Goal: Task Accomplishment & Management: Manage account settings

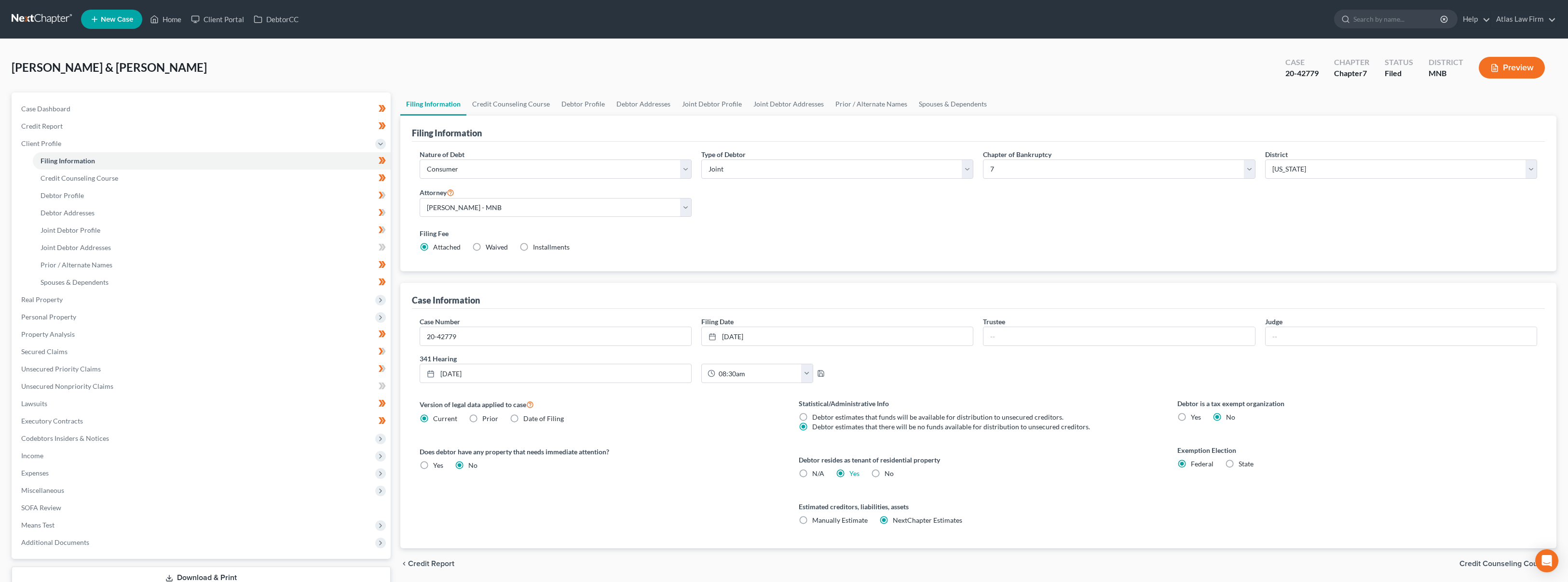
select select "1"
select select "0"
select select "42"
select select "0"
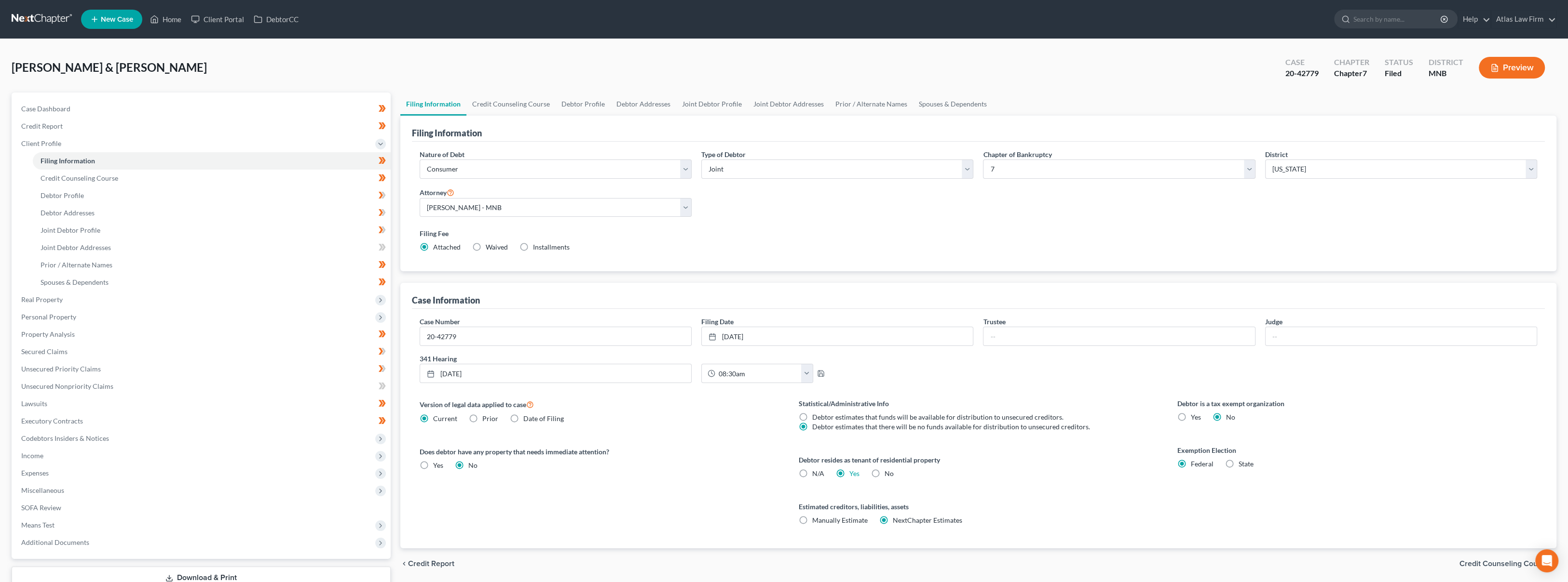
click at [58, 20] on link at bounding box center [42, 19] width 62 height 17
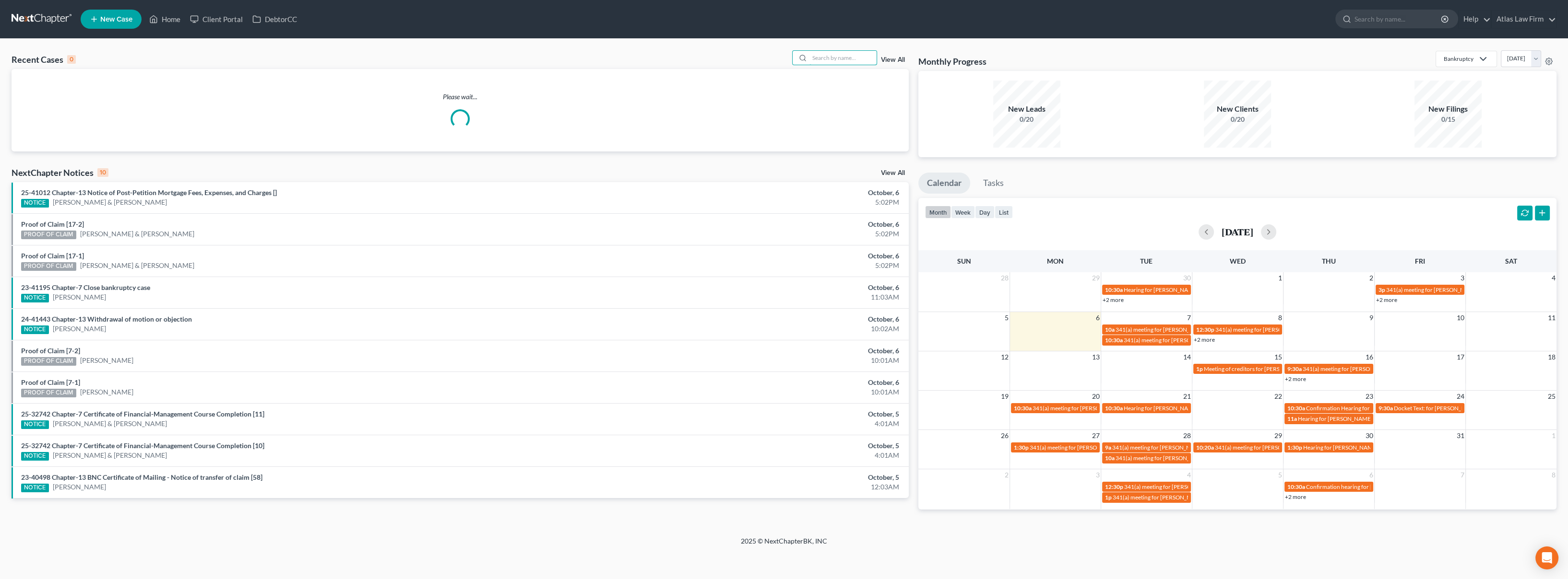
click at [821, 53] on input "search" at bounding box center [843, 58] width 67 height 14
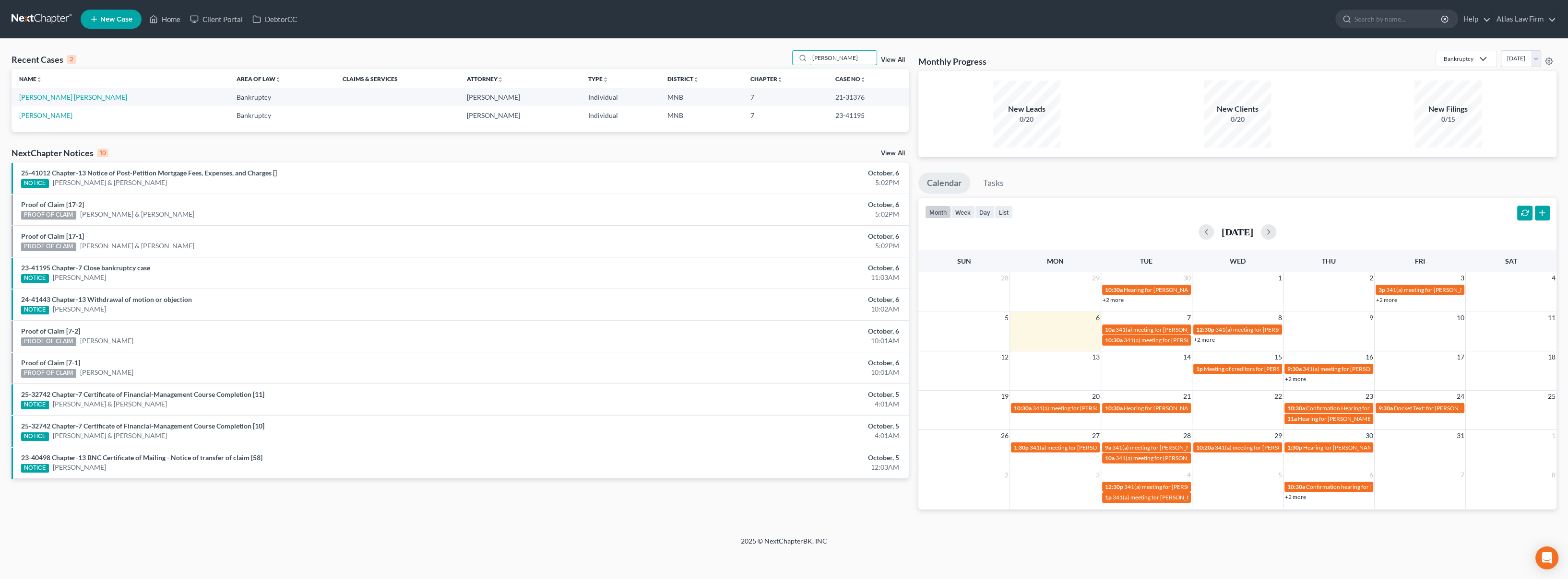
type input "garcia"
click at [40, 116] on link "[PERSON_NAME]" at bounding box center [46, 115] width 53 height 8
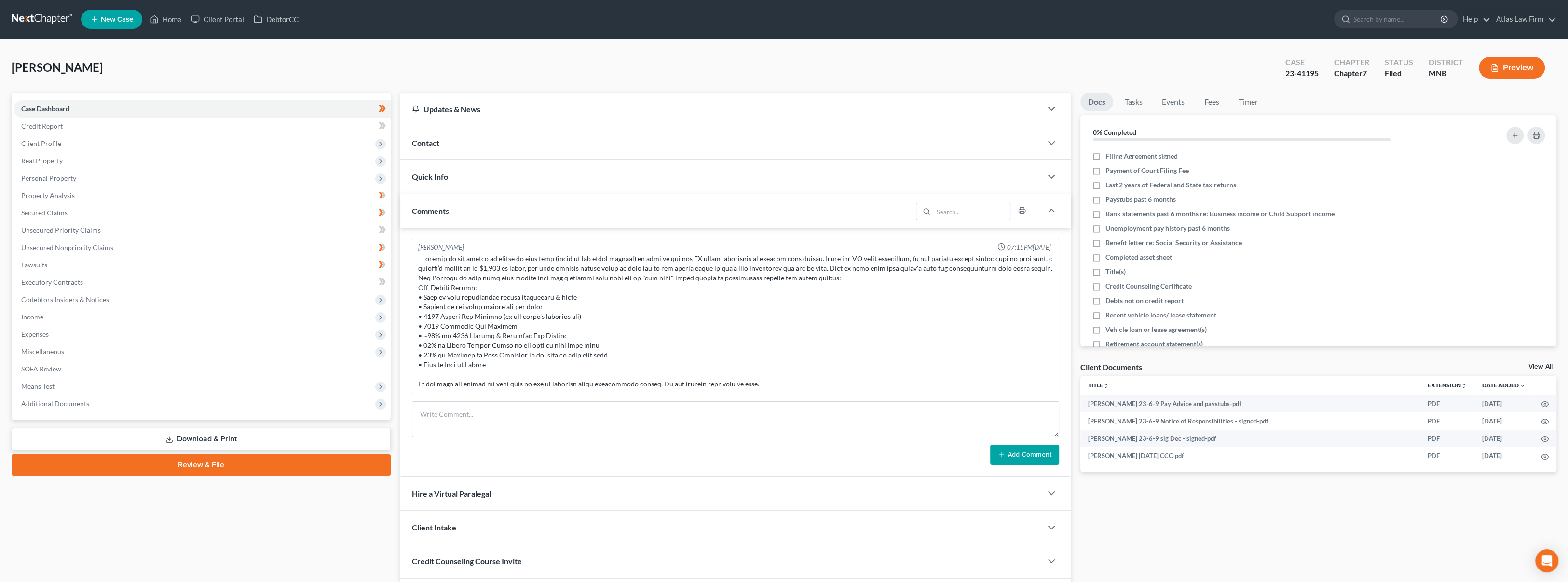
scroll to position [66, 0]
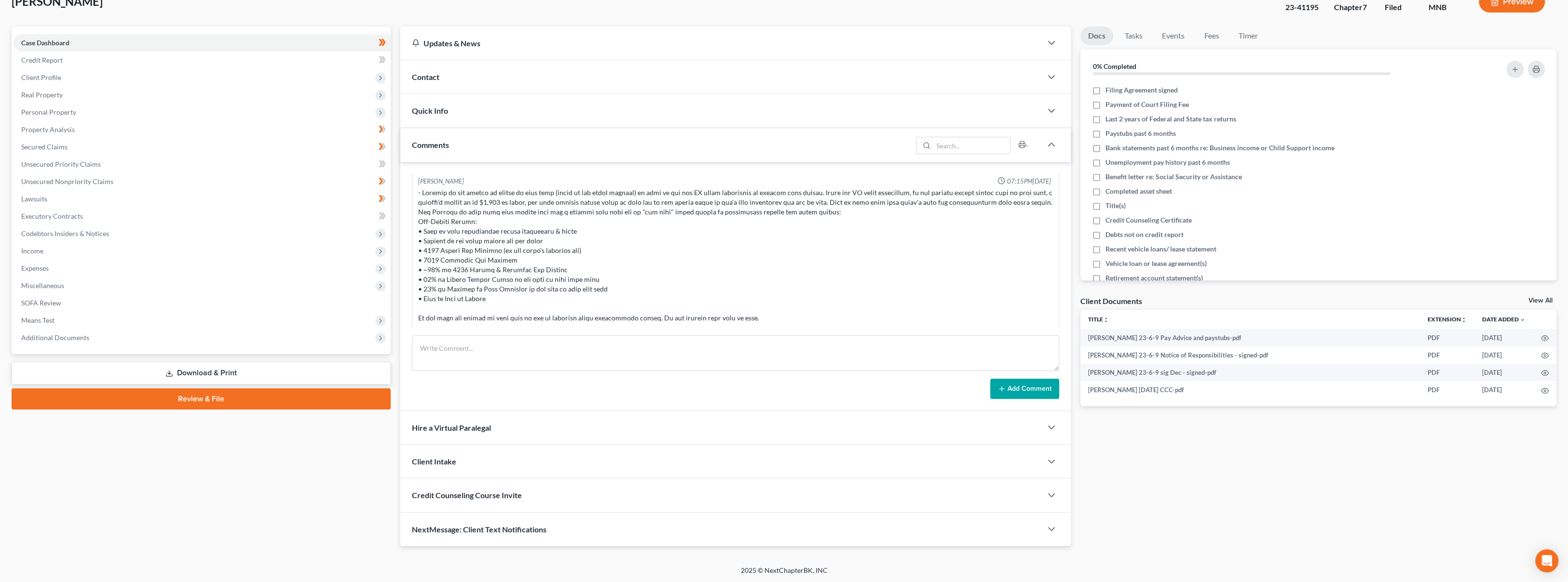
click at [76, 333] on span "Additional Documents" at bounding box center [55, 337] width 68 height 8
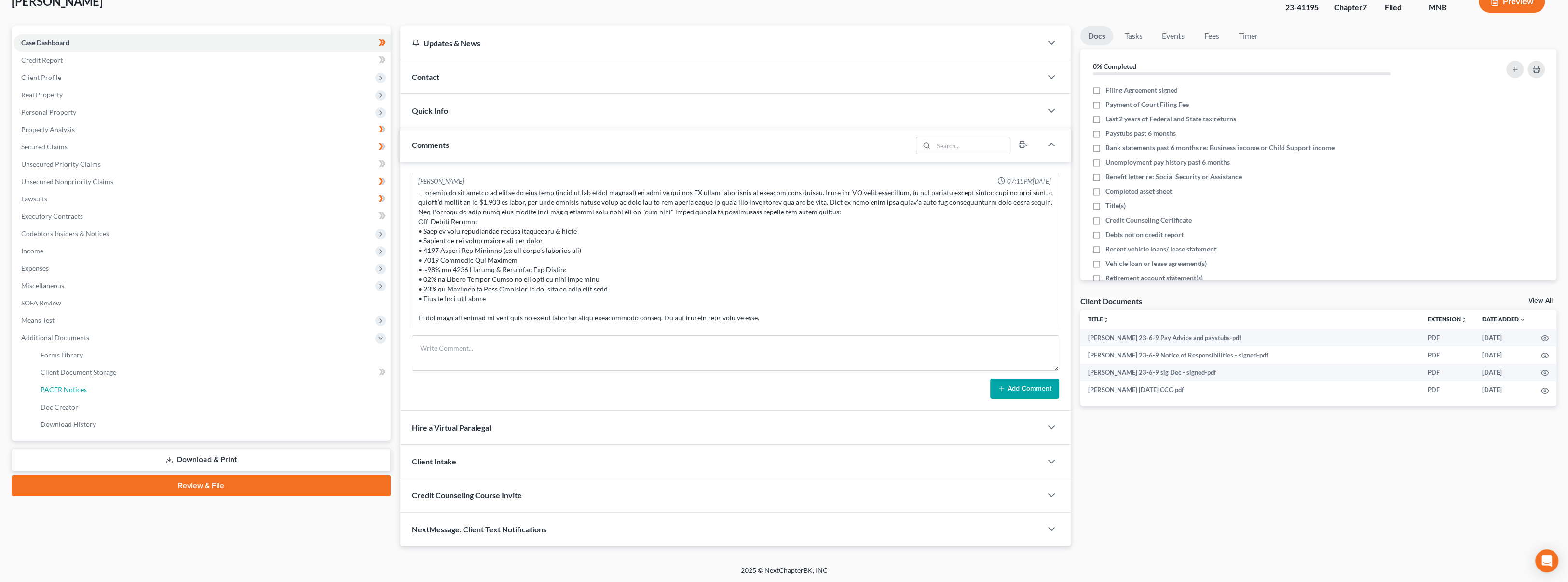
click at [81, 387] on span "PACER Notices" at bounding box center [64, 389] width 46 height 8
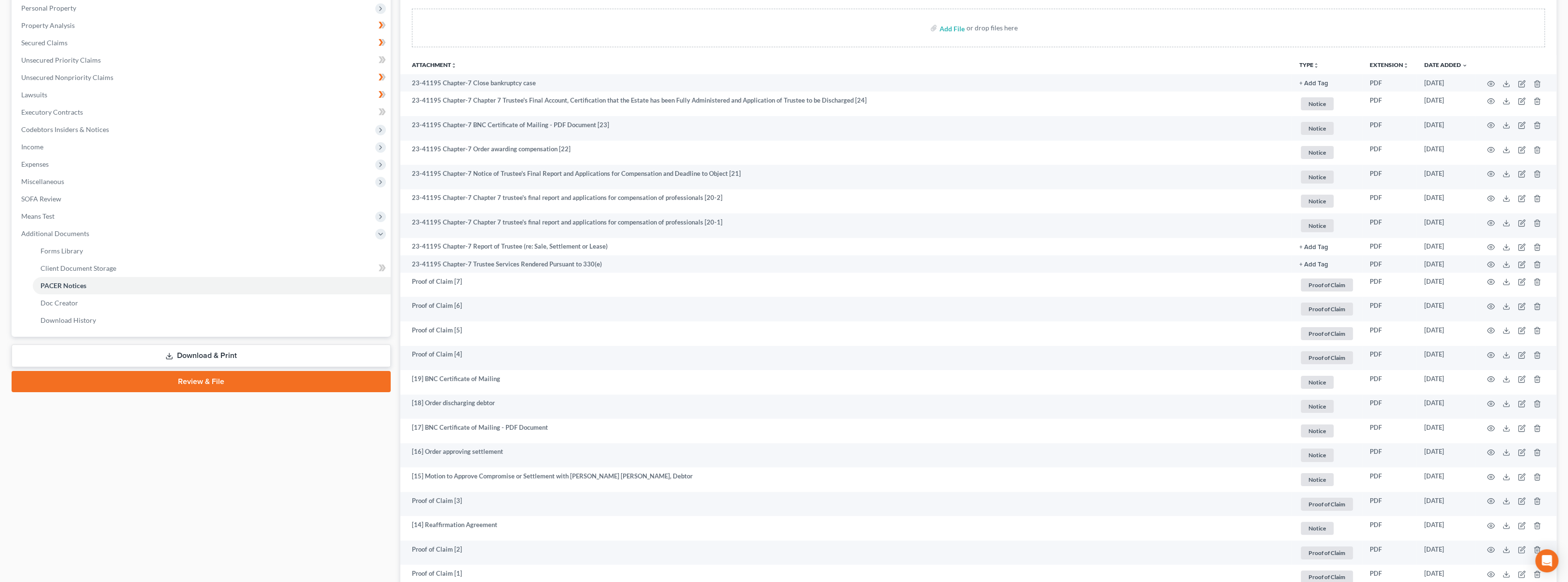
scroll to position [160, 0]
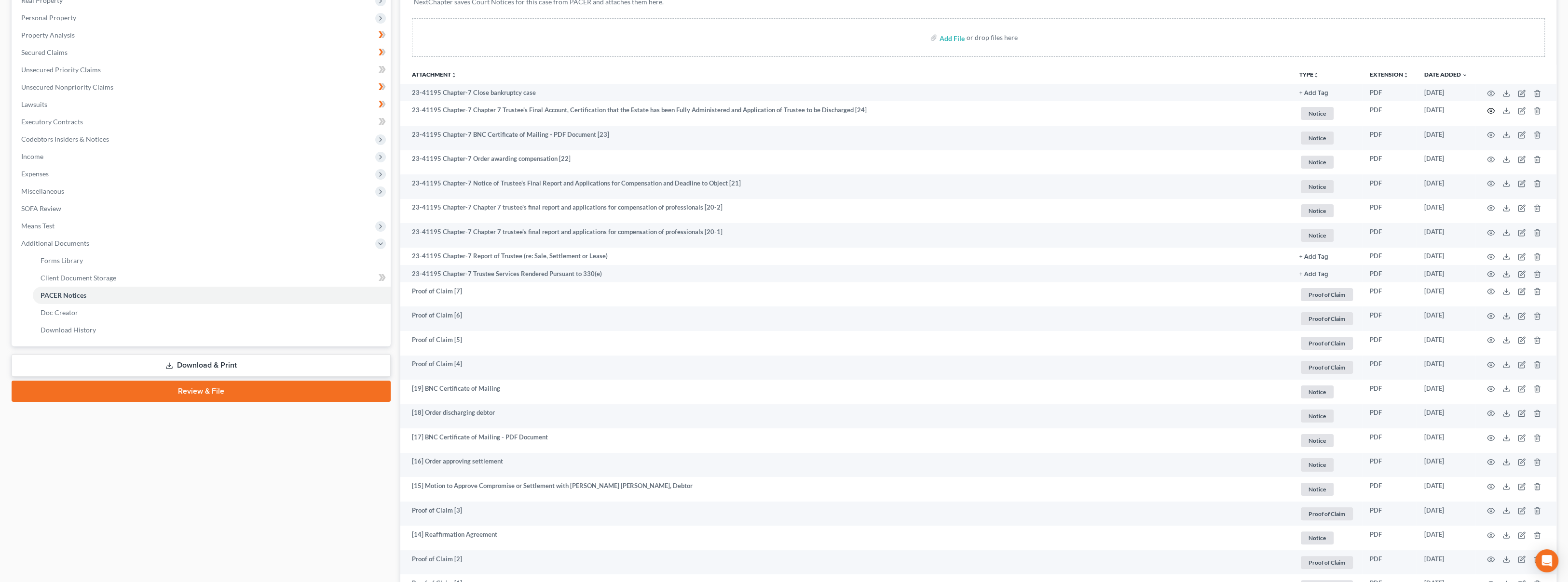
click at [1489, 108] on icon "button" at bounding box center [1490, 111] width 8 height 8
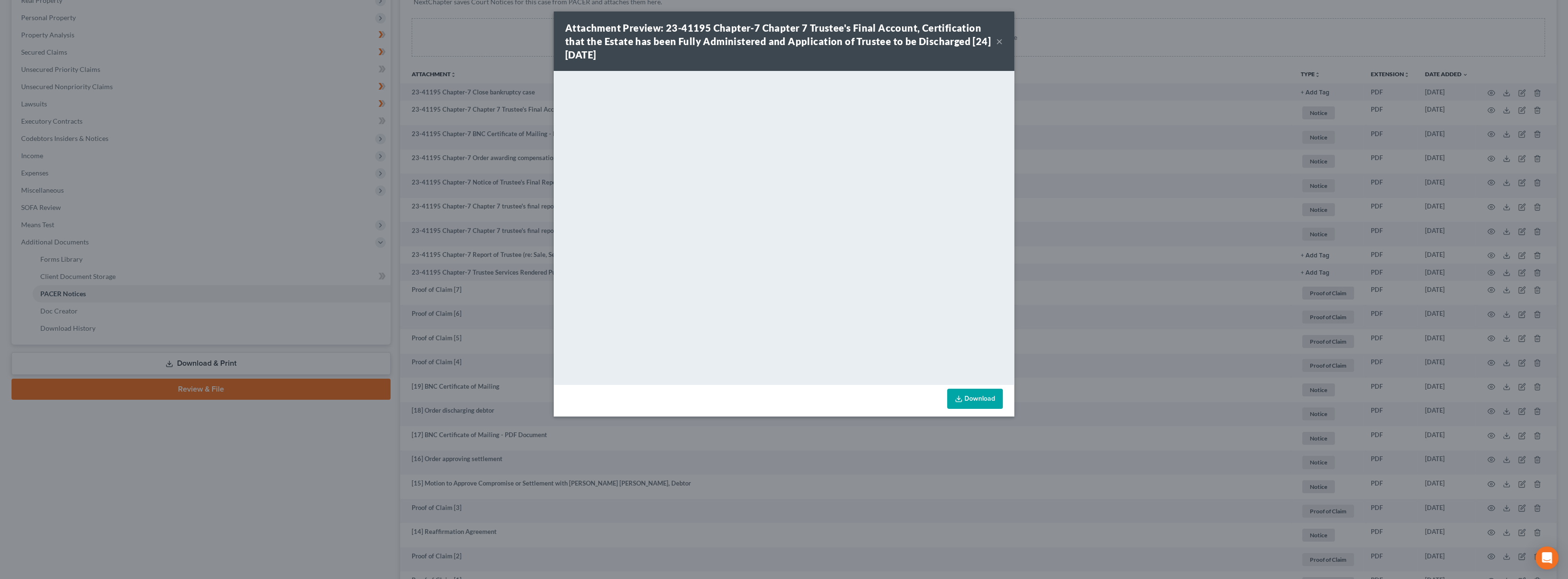
click at [999, 43] on button "×" at bounding box center [999, 41] width 7 height 12
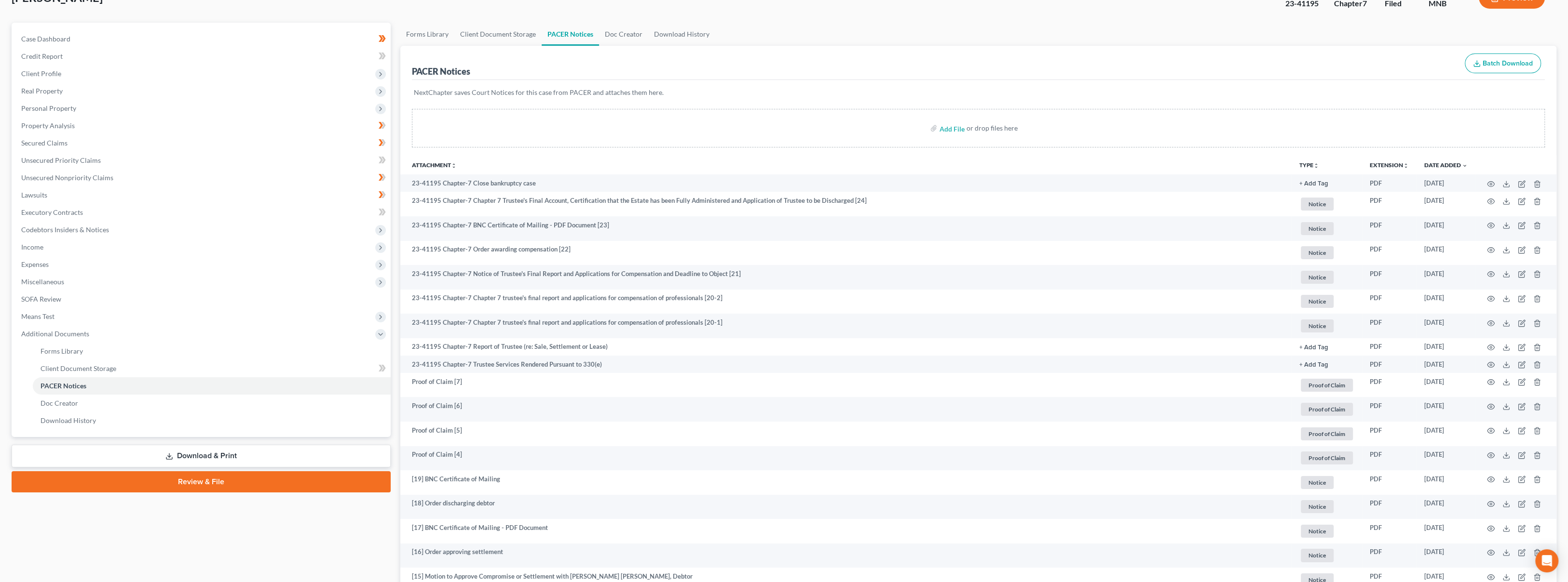
scroll to position [0, 0]
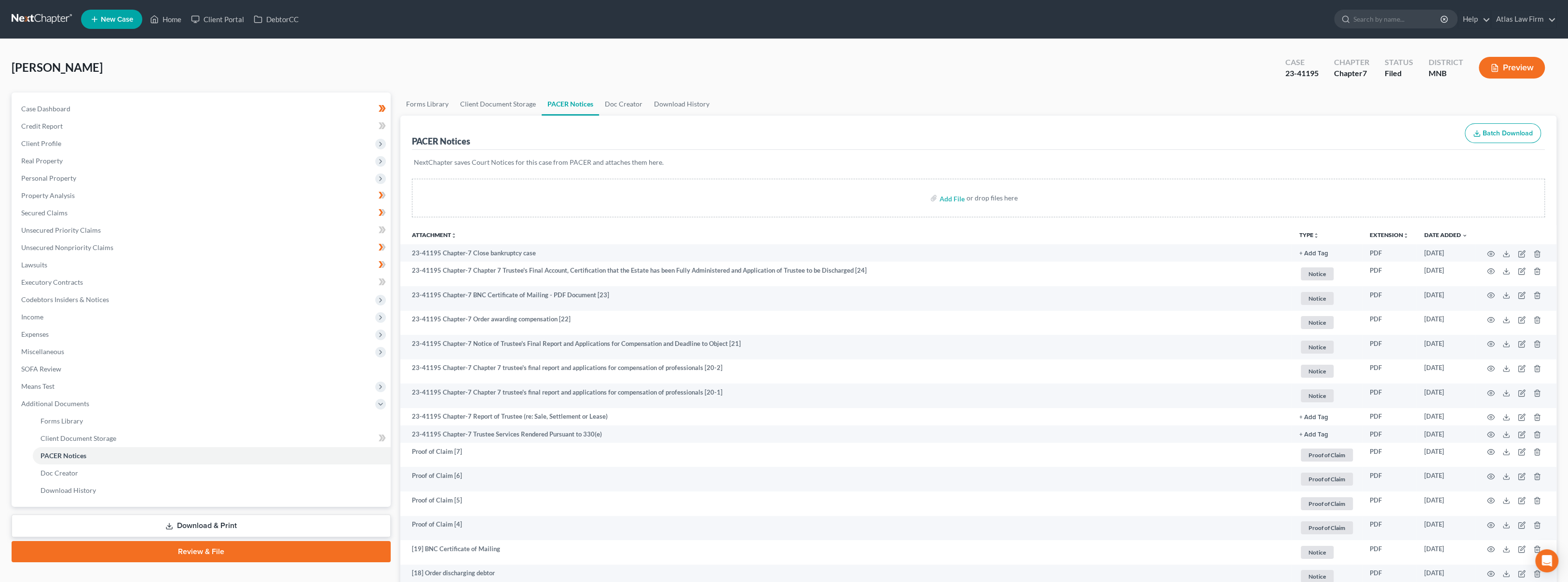
click at [40, 15] on link at bounding box center [42, 19] width 62 height 17
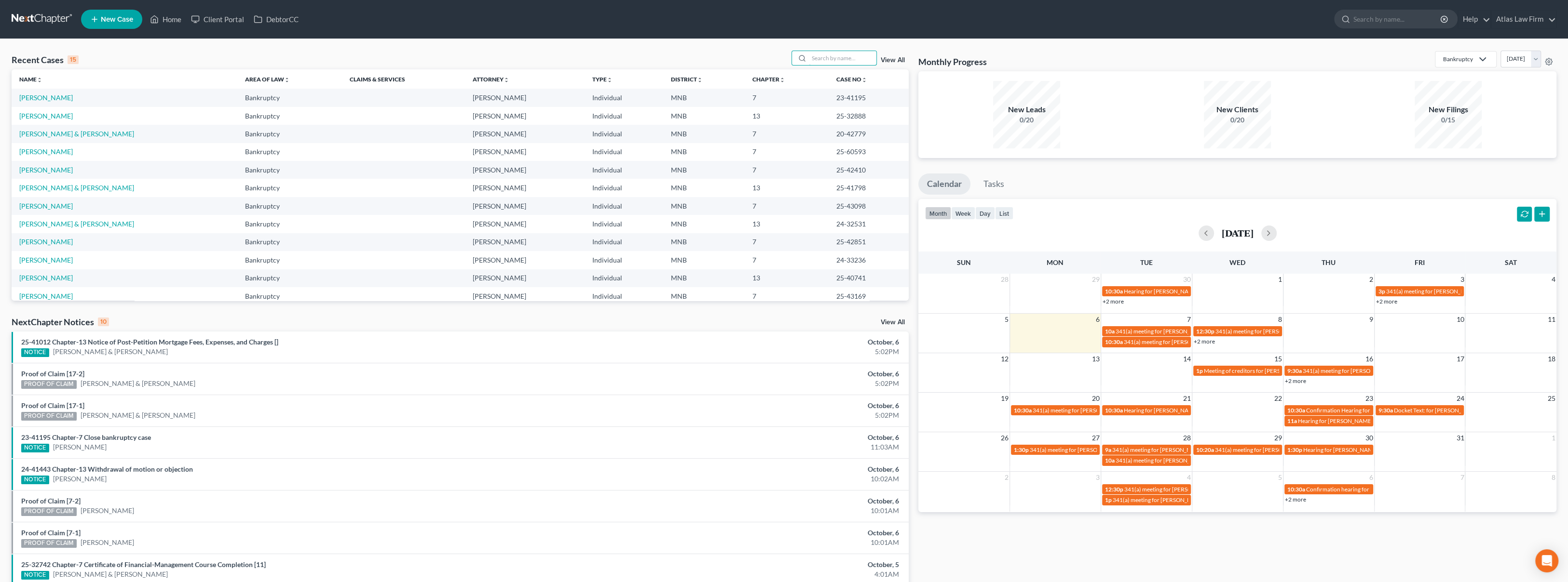
click at [821, 61] on input "search" at bounding box center [842, 58] width 67 height 14
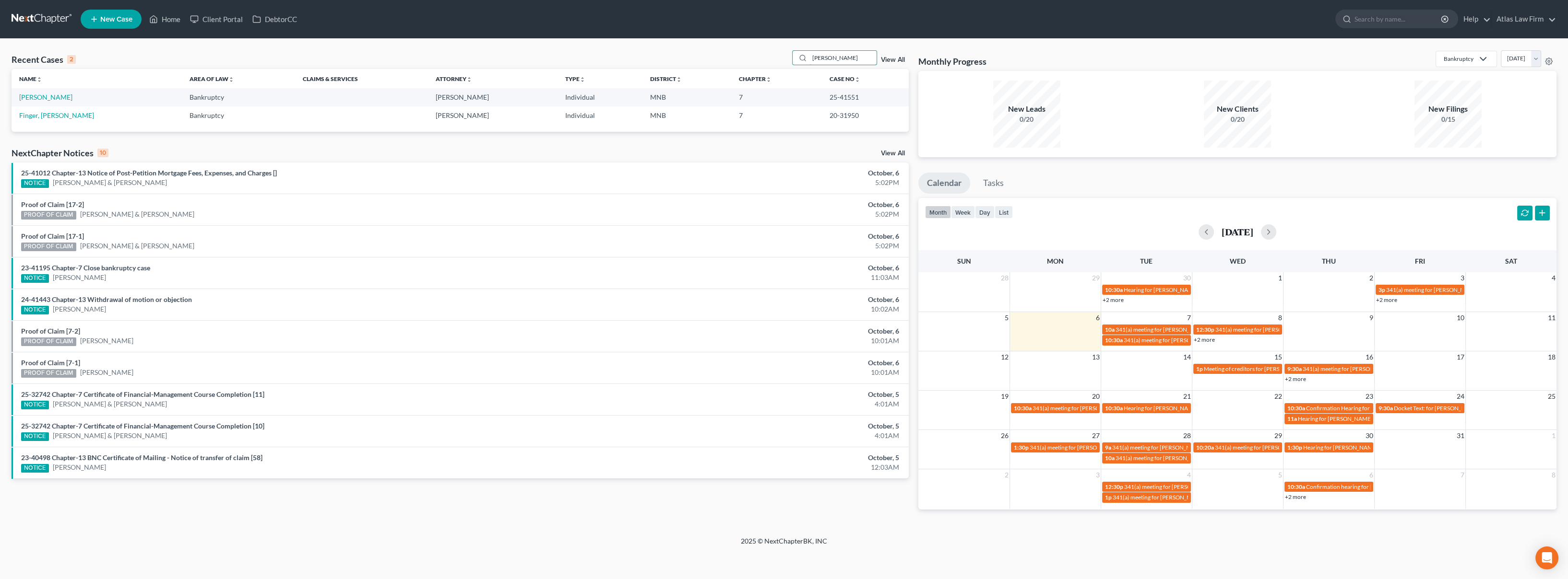
type input "[PERSON_NAME]"
click at [46, 97] on link "[PERSON_NAME]" at bounding box center [46, 97] width 53 height 8
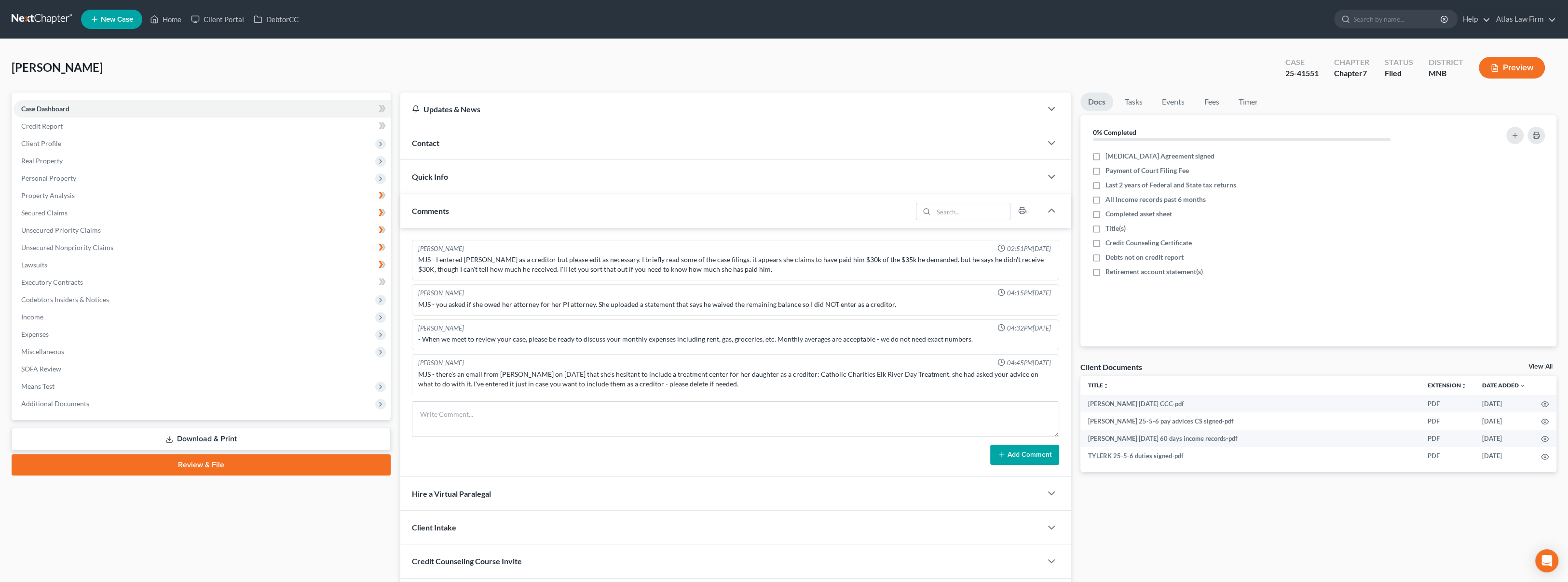
click at [124, 398] on span "Additional Documents" at bounding box center [202, 403] width 377 height 17
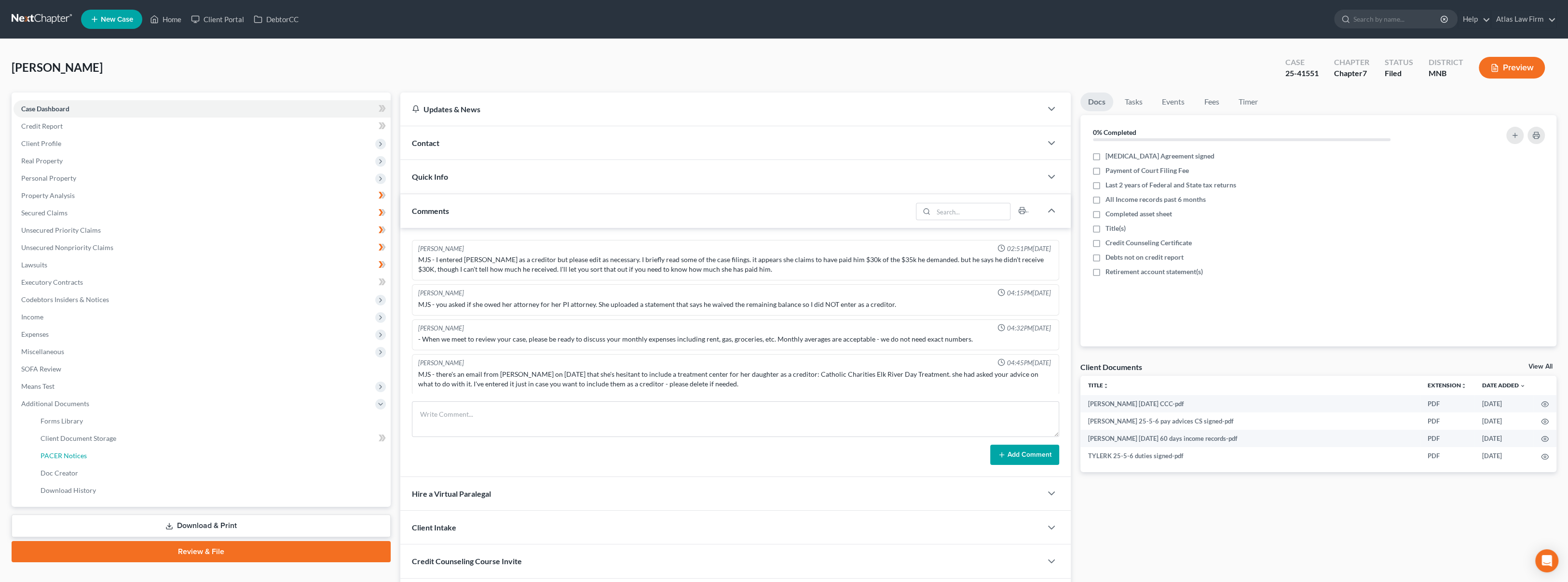
click at [126, 454] on link "PACER Notices" at bounding box center [212, 455] width 358 height 17
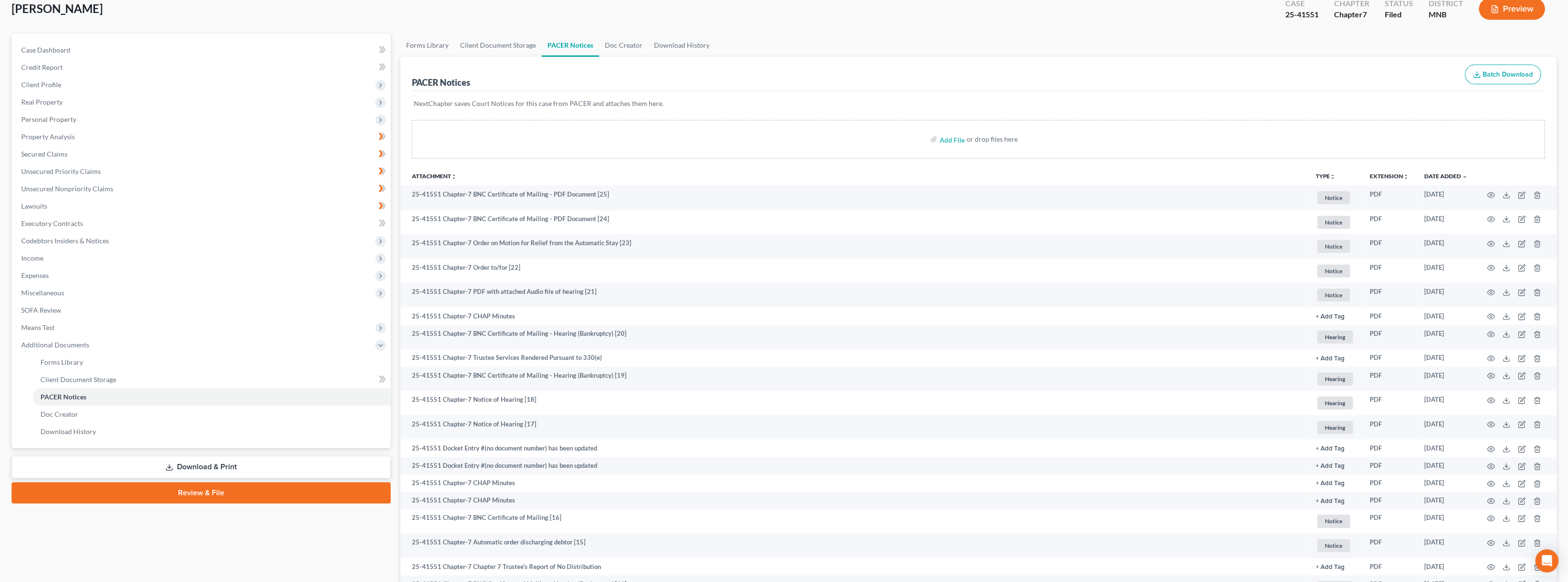
scroll to position [107, 0]
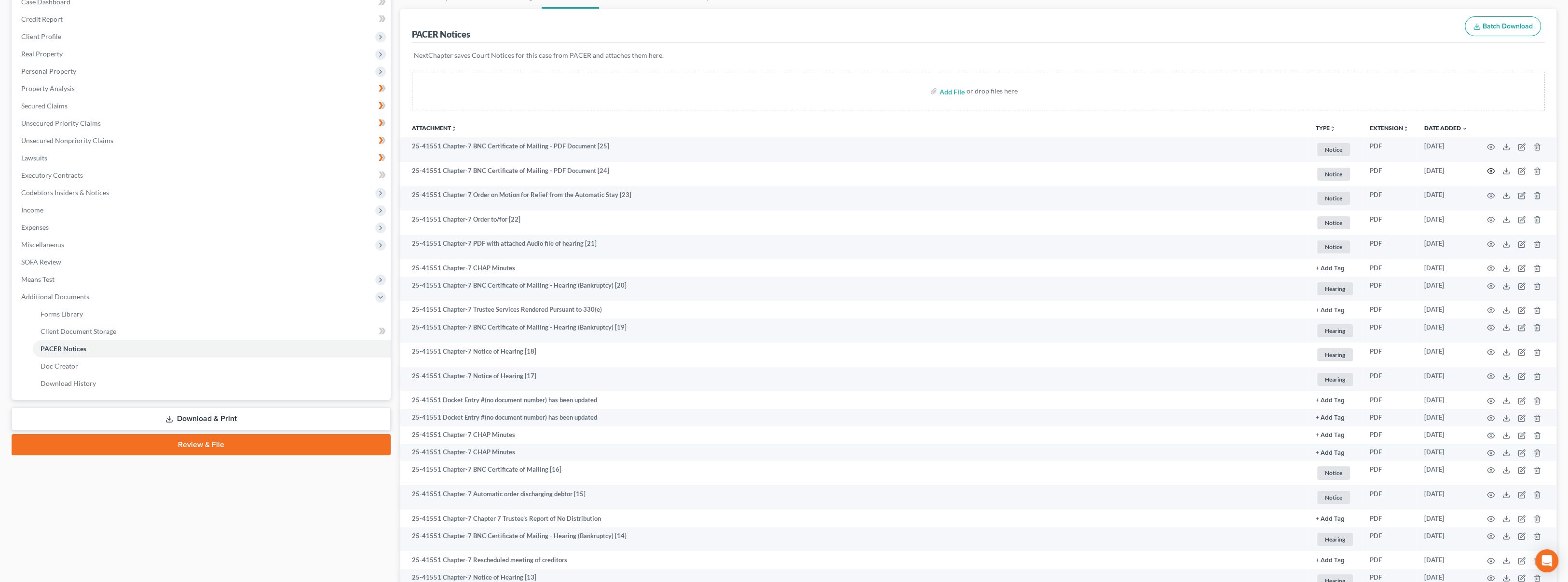
click at [1492, 169] on icon "button" at bounding box center [1491, 171] width 7 height 6
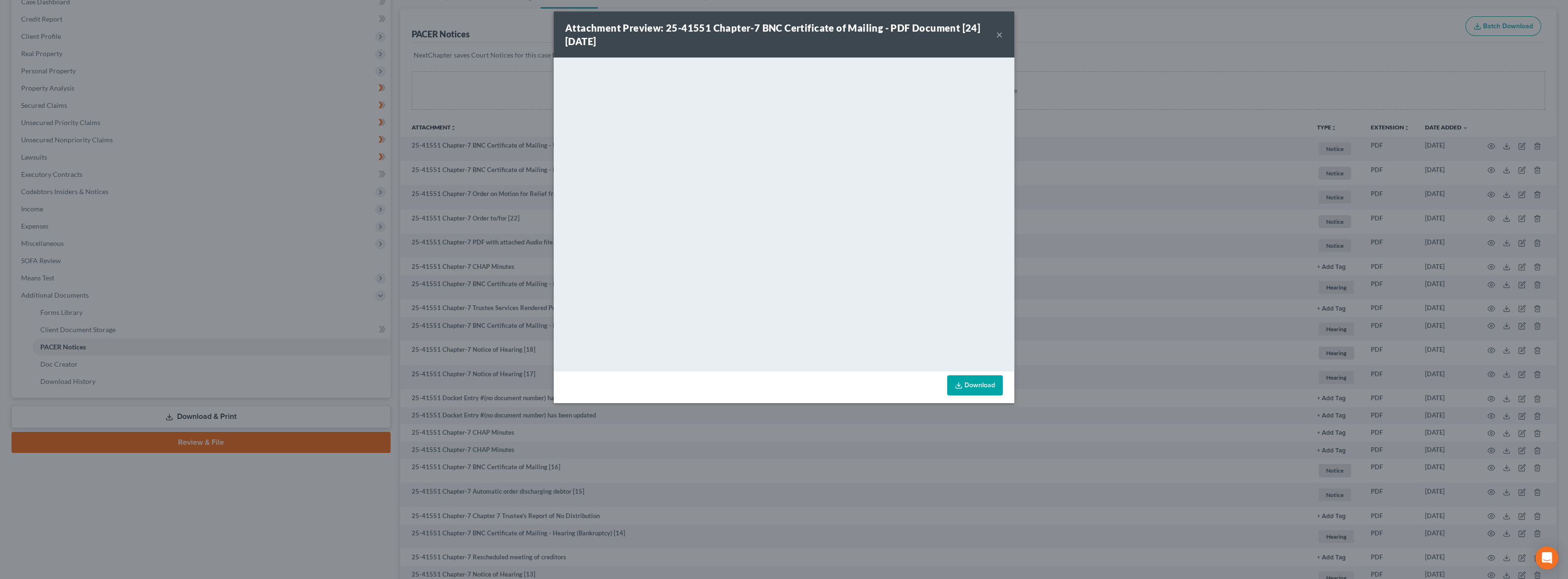
click at [1000, 31] on button "×" at bounding box center [999, 34] width 7 height 12
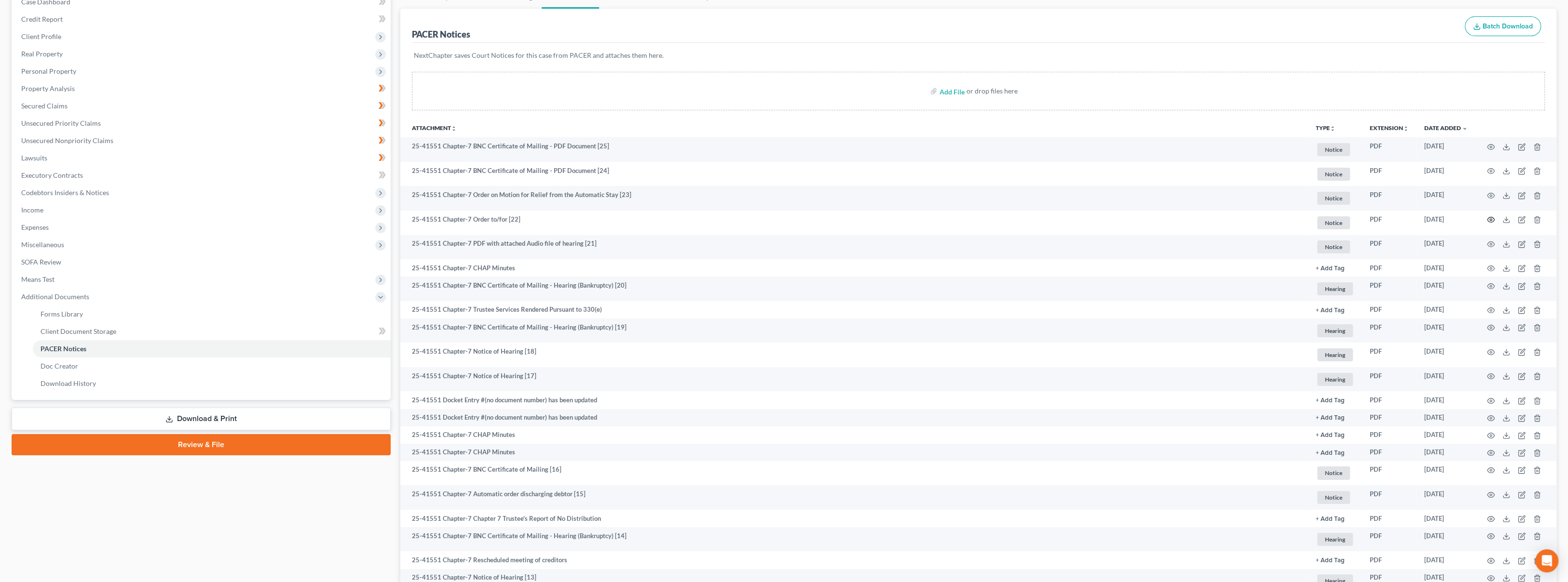
click at [1488, 220] on icon "button" at bounding box center [1490, 219] width 8 height 8
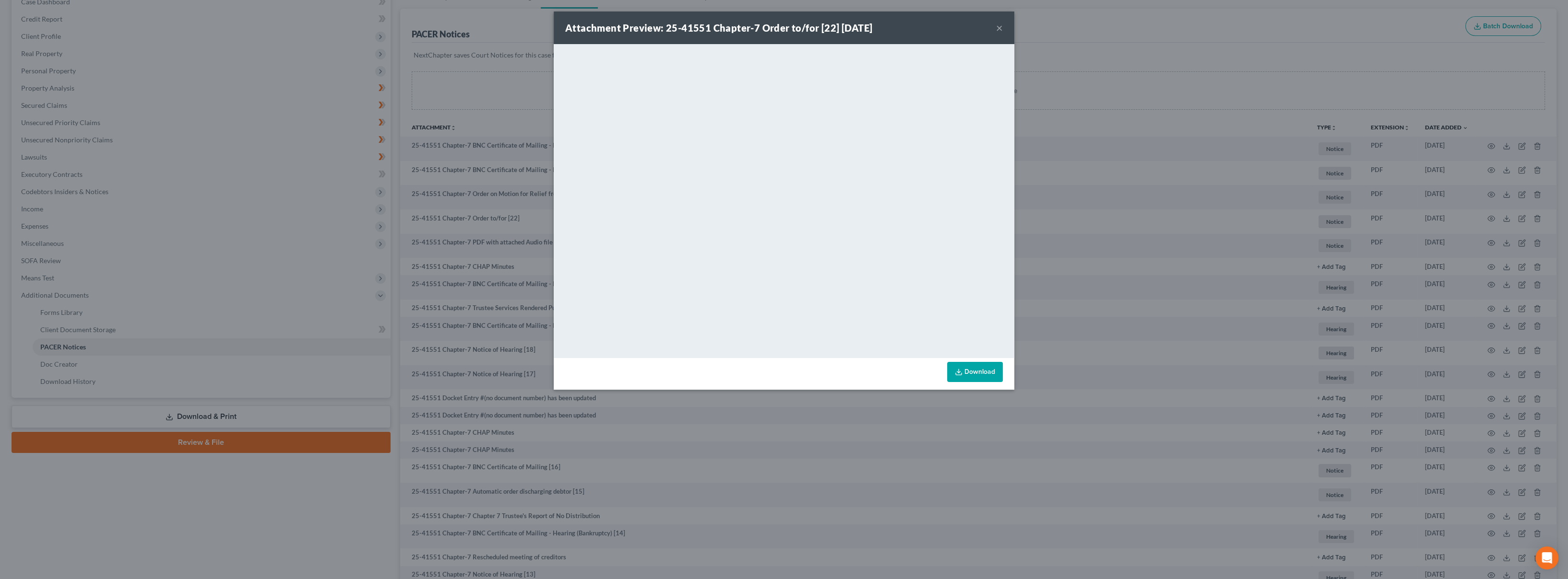
click at [998, 27] on button "×" at bounding box center [999, 27] width 7 height 12
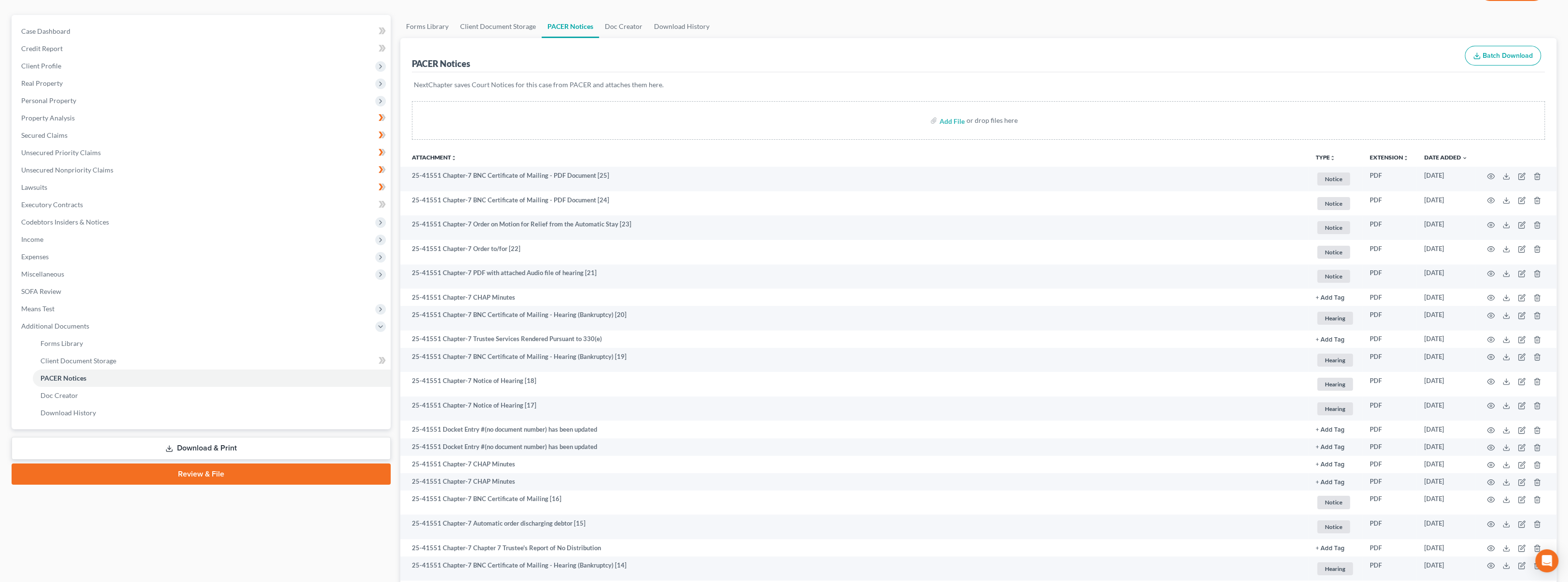
scroll to position [53, 0]
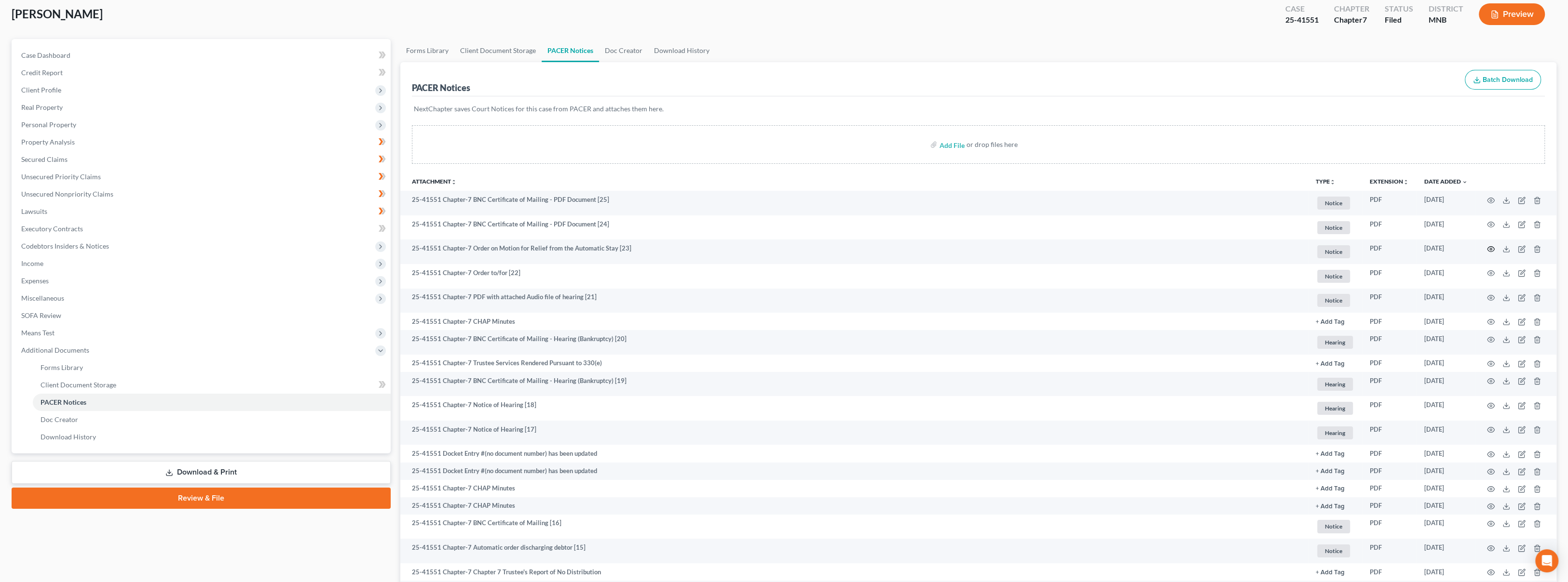
click at [1490, 248] on circle "button" at bounding box center [1490, 249] width 2 height 2
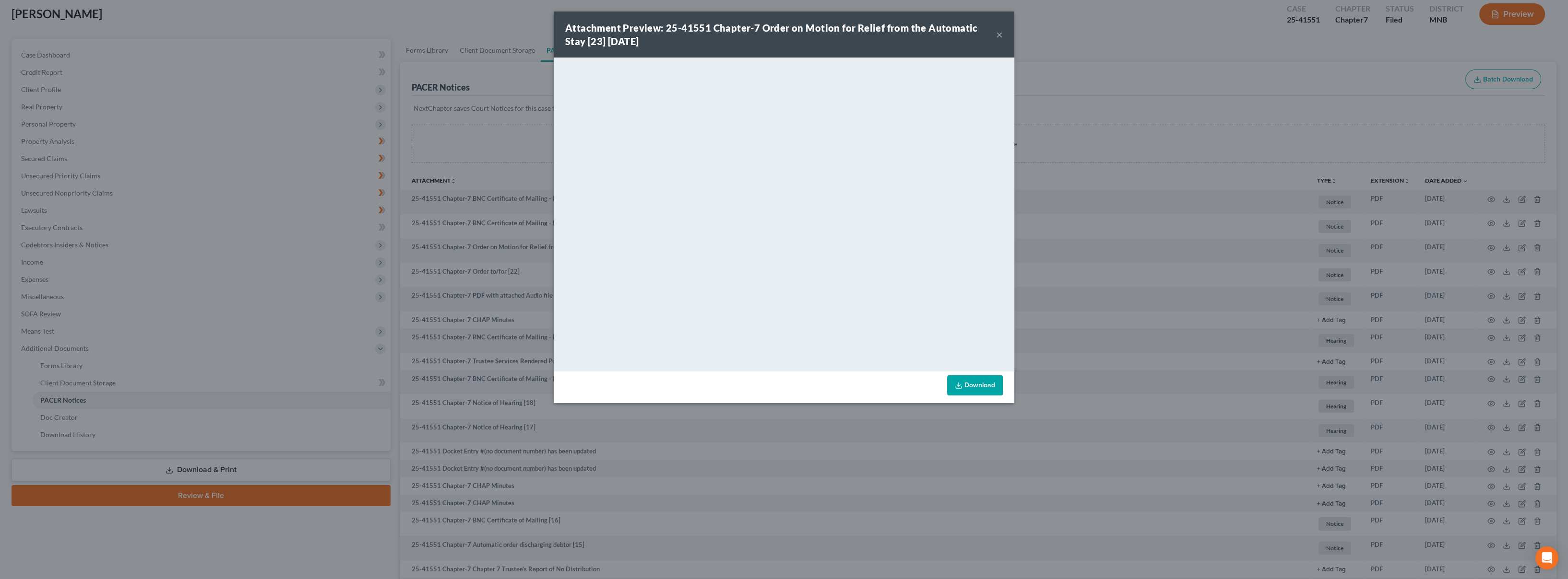
click at [1003, 36] on button "×" at bounding box center [999, 34] width 7 height 12
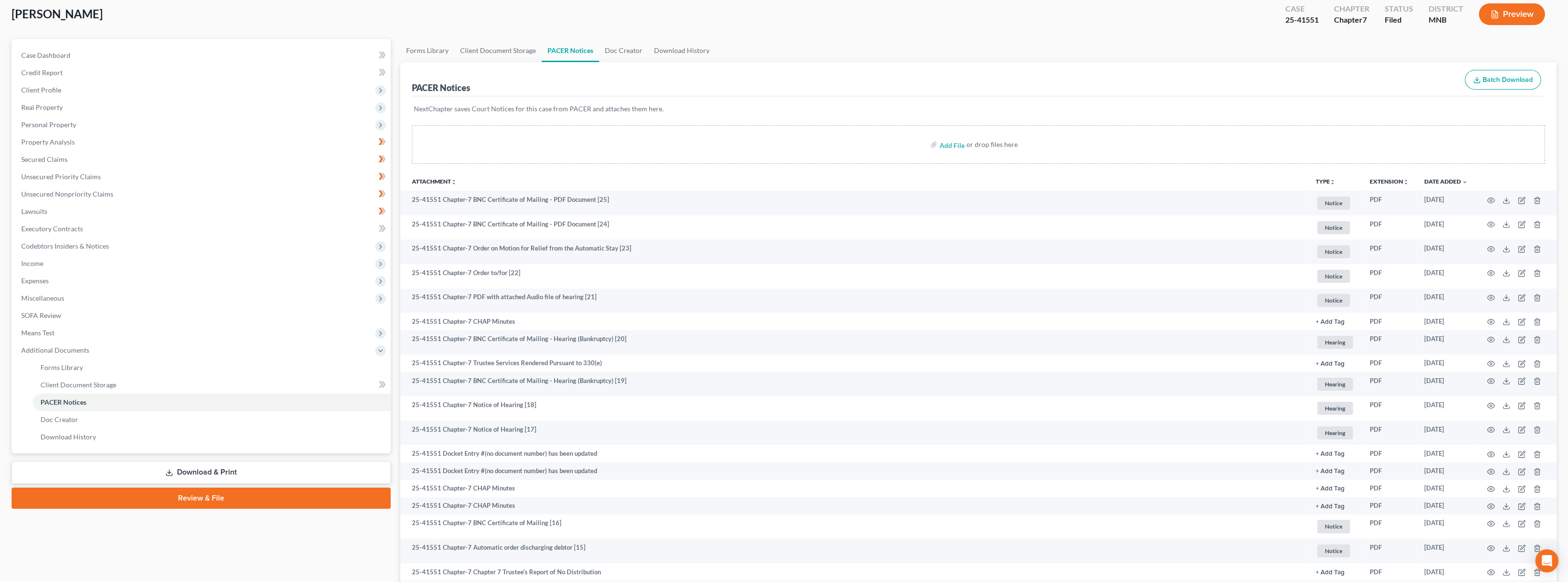
drag, startPoint x: 1079, startPoint y: 35, endPoint x: 985, endPoint y: 32, distance: 94.0
click at [1079, 35] on div "[PERSON_NAME] Upgraded Case 25-41551 Chapter Chapter 7 Status Filed District [G…" at bounding box center [784, 18] width 1545 height 42
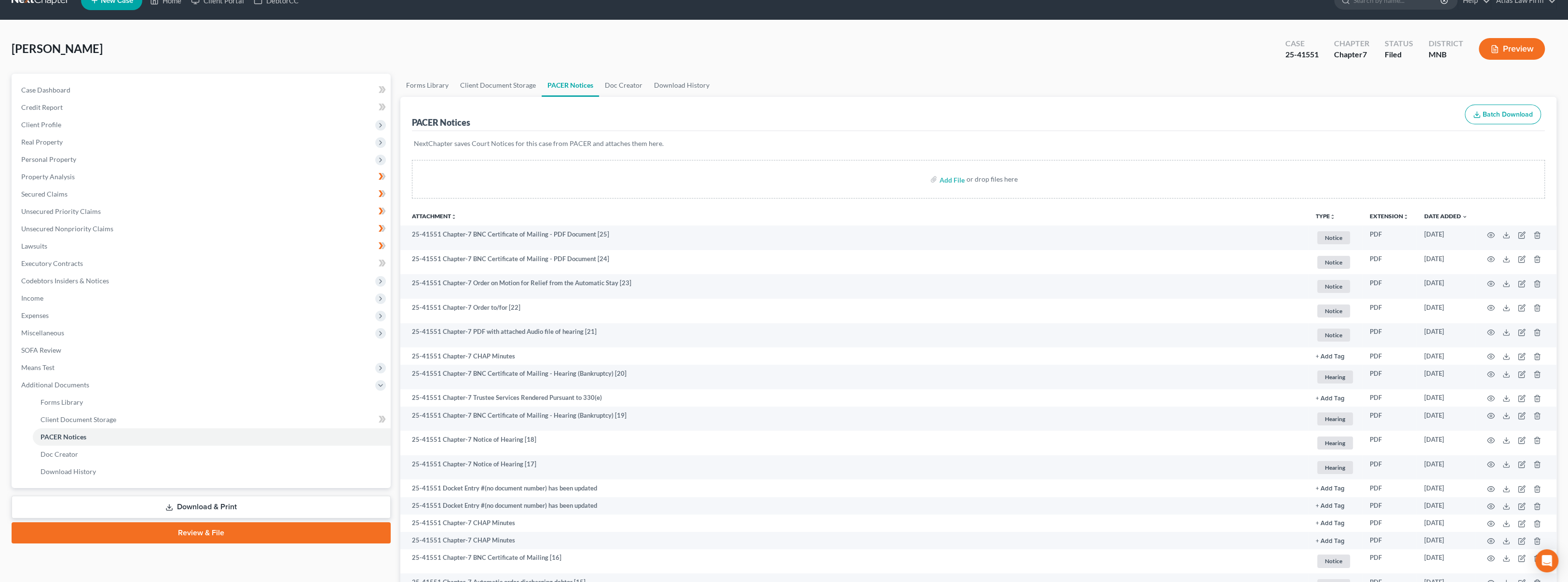
scroll to position [0, 0]
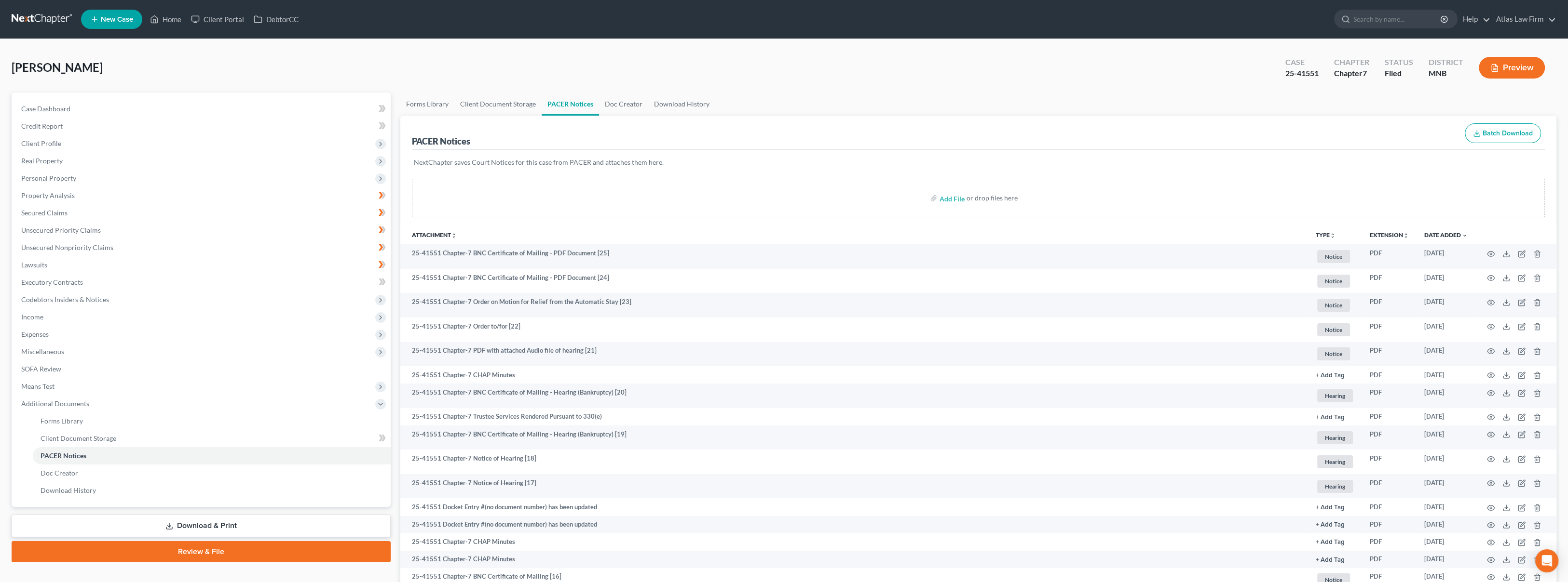
click at [44, 21] on link at bounding box center [42, 19] width 62 height 17
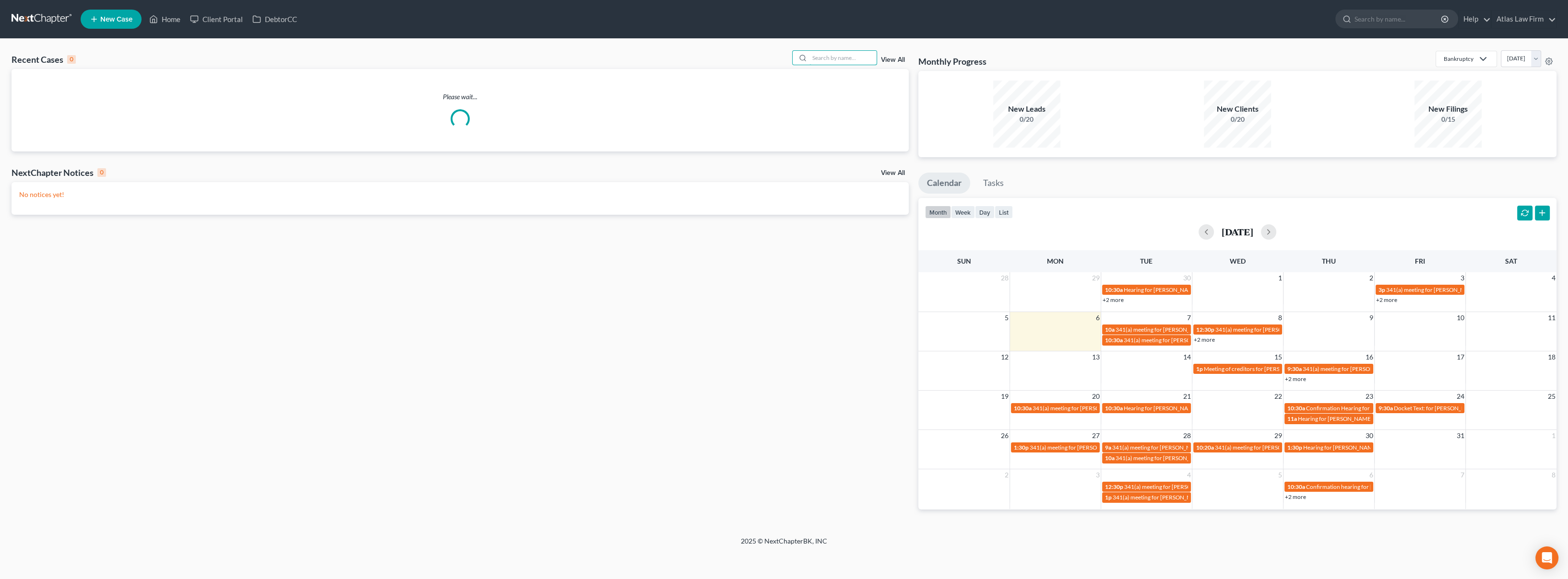
click at [825, 52] on input "search" at bounding box center [843, 58] width 67 height 14
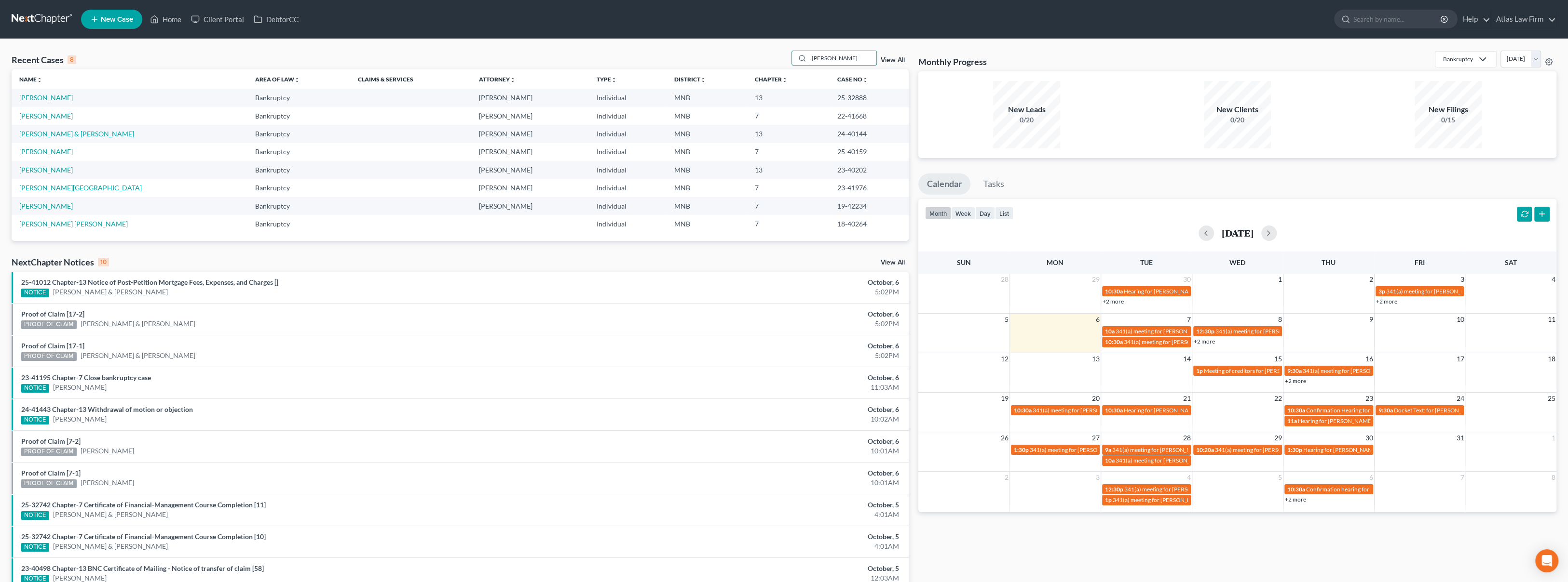
type input "hanson"
click at [43, 98] on link "[PERSON_NAME]" at bounding box center [46, 97] width 53 height 8
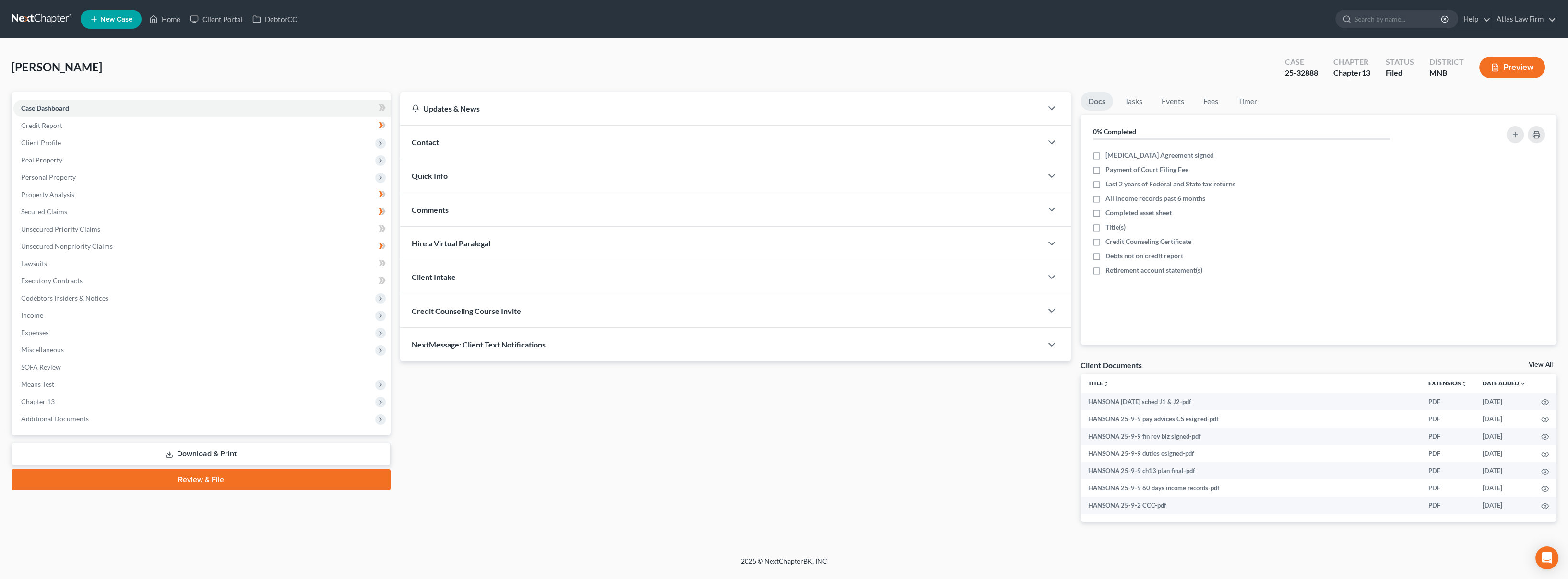
click at [80, 418] on span "Additional Documents" at bounding box center [55, 418] width 68 height 8
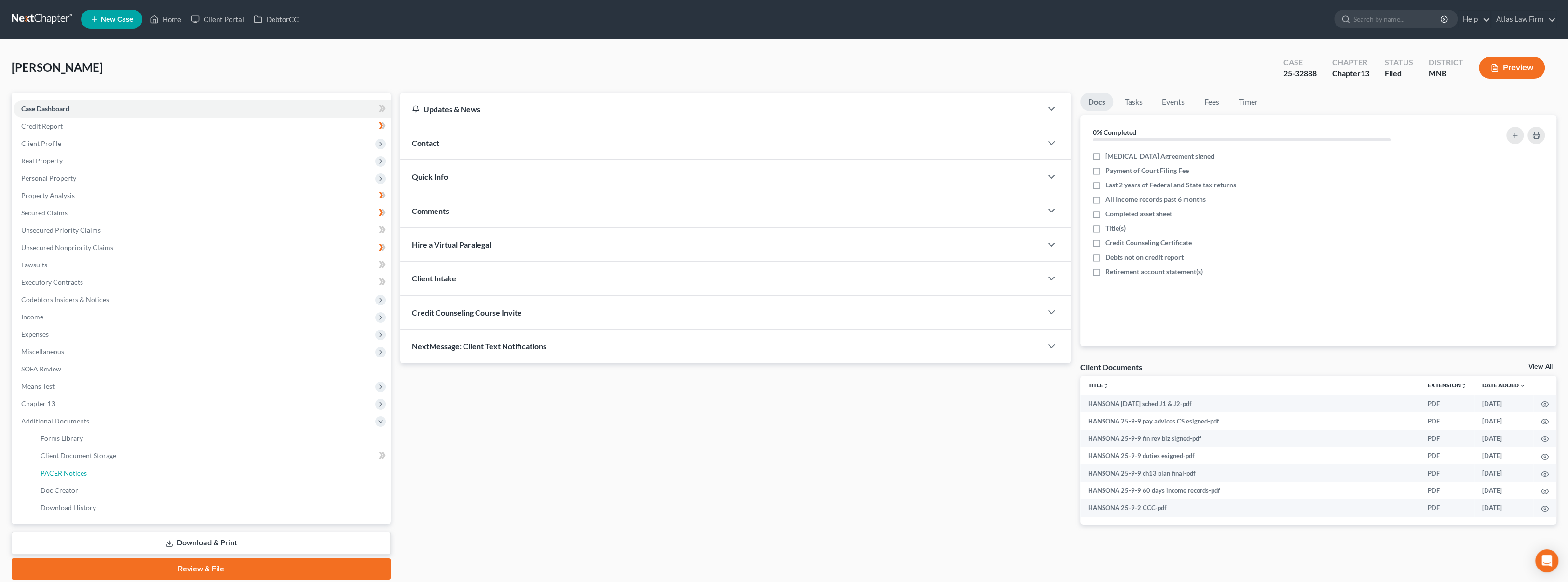
click at [72, 474] on span "PACER Notices" at bounding box center [64, 473] width 46 height 8
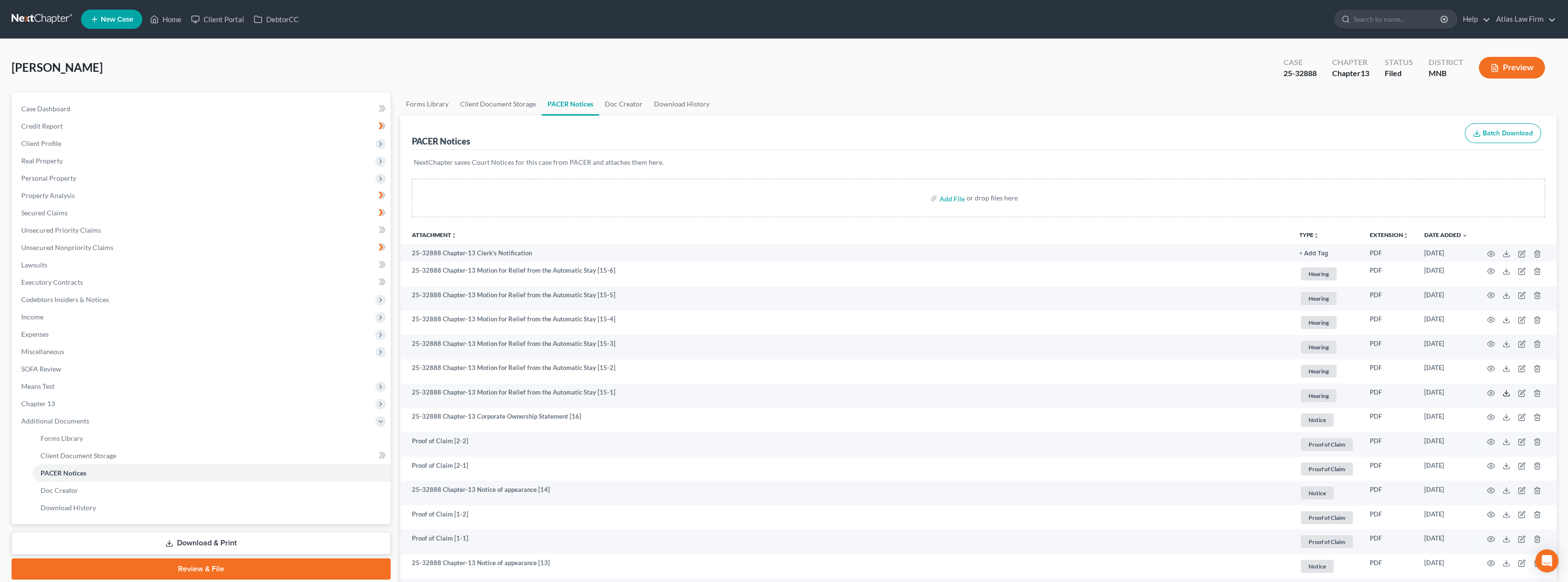
click at [1504, 393] on icon at bounding box center [1506, 393] width 8 height 8
click at [1507, 367] on icon at bounding box center [1506, 369] width 8 height 8
click at [1487, 344] on icon "button" at bounding box center [1490, 344] width 8 height 8
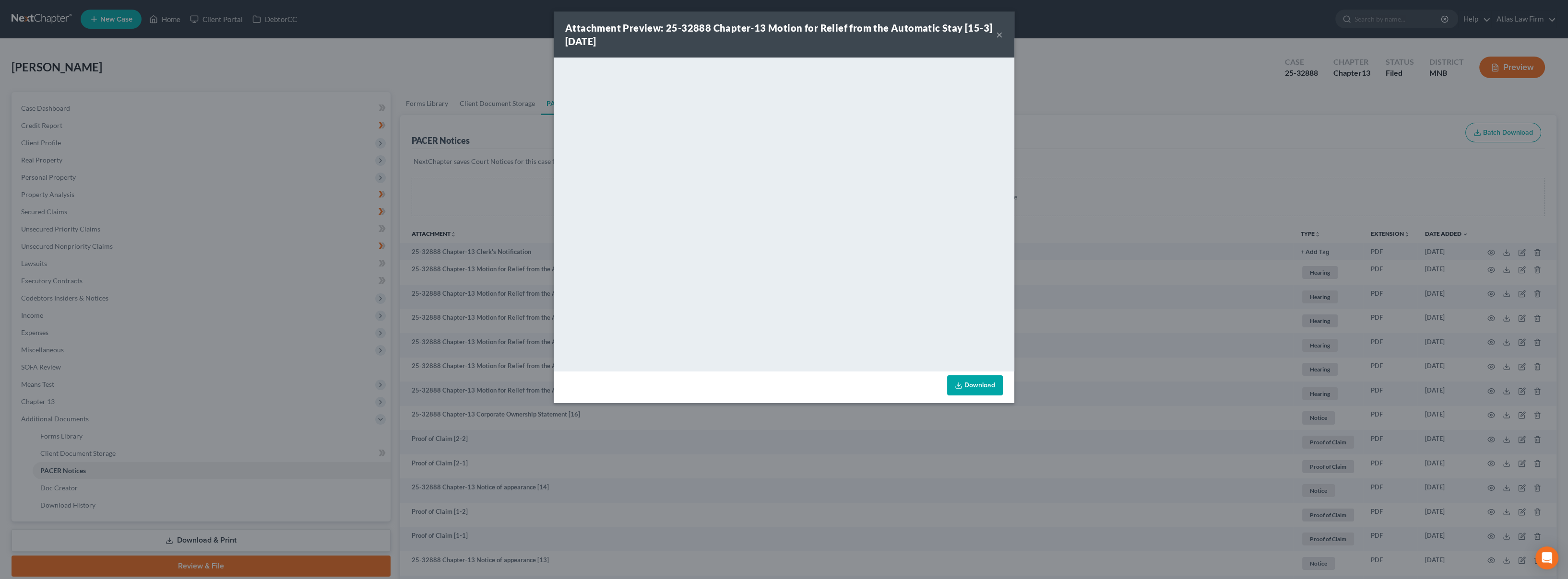
click at [998, 38] on button "×" at bounding box center [999, 34] width 7 height 12
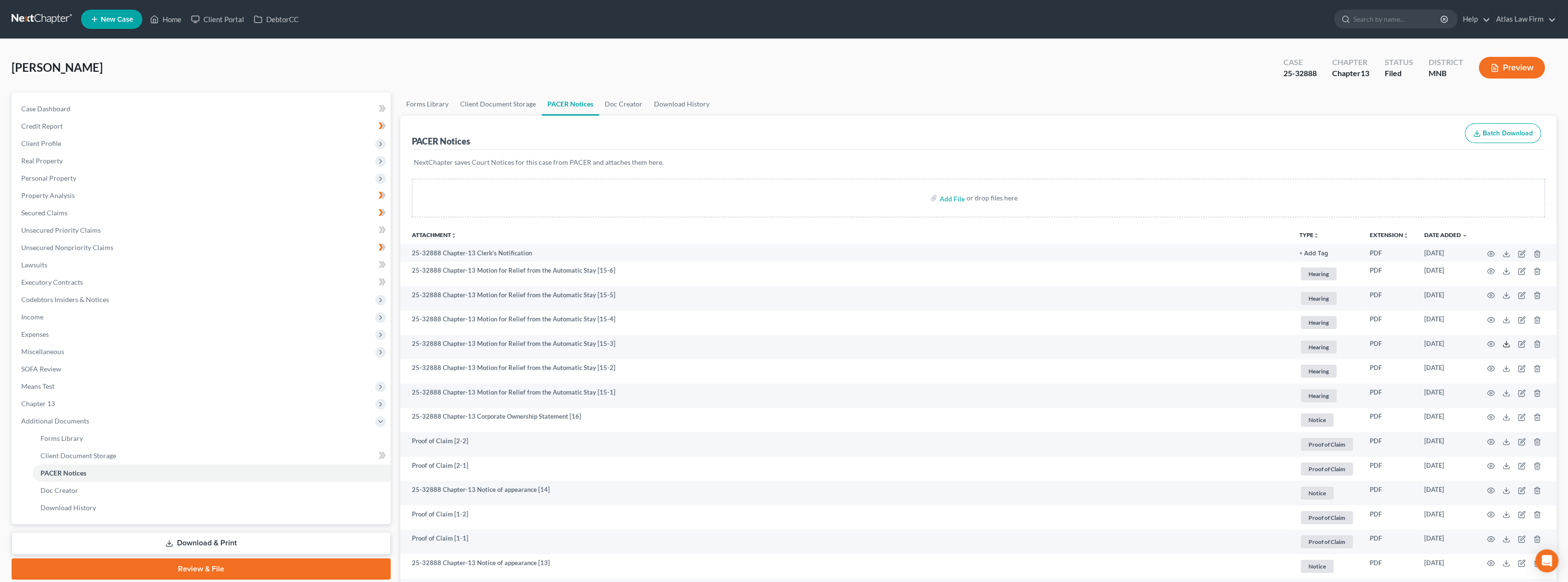
click at [1506, 342] on icon at bounding box center [1506, 344] width 8 height 8
click at [1509, 319] on icon at bounding box center [1506, 320] width 8 height 8
click at [1504, 295] on polyline at bounding box center [1506, 295] width 4 height 1
click at [1504, 271] on icon at bounding box center [1506, 271] width 8 height 8
